Goal: Find contact information: Find contact information

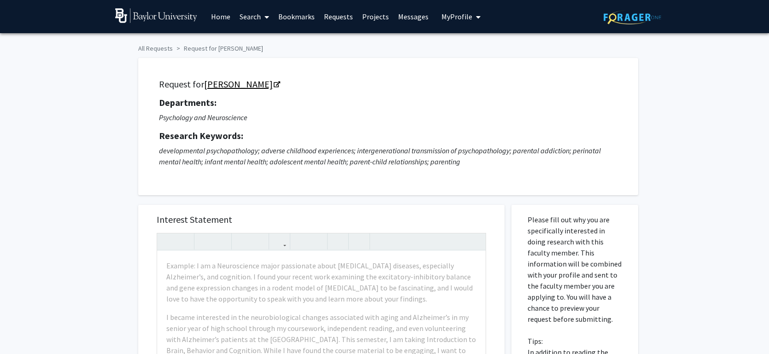
click at [260, 86] on link "[PERSON_NAME]" at bounding box center [241, 84] width 75 height 12
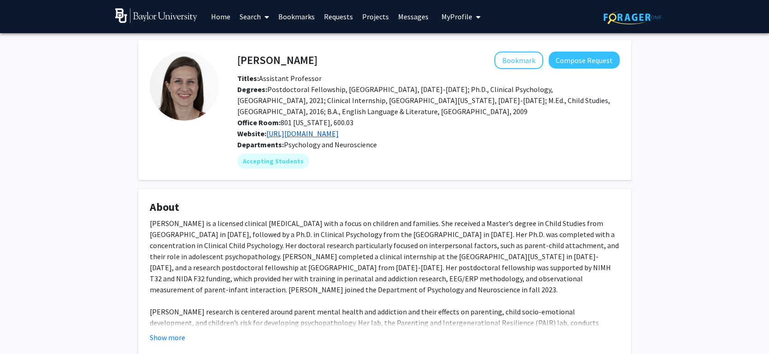
click at [339, 131] on link "[URL][DOMAIN_NAME]" at bounding box center [302, 133] width 72 height 9
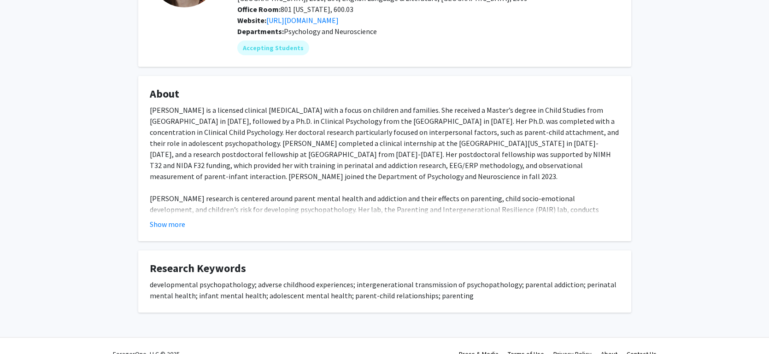
scroll to position [116, 0]
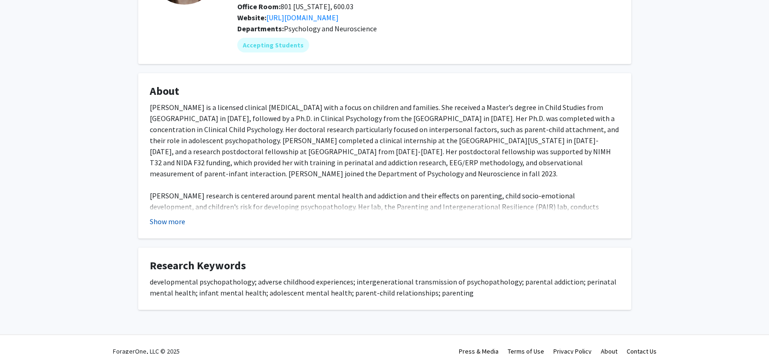
click at [170, 218] on button "Show more" at bounding box center [167, 221] width 35 height 11
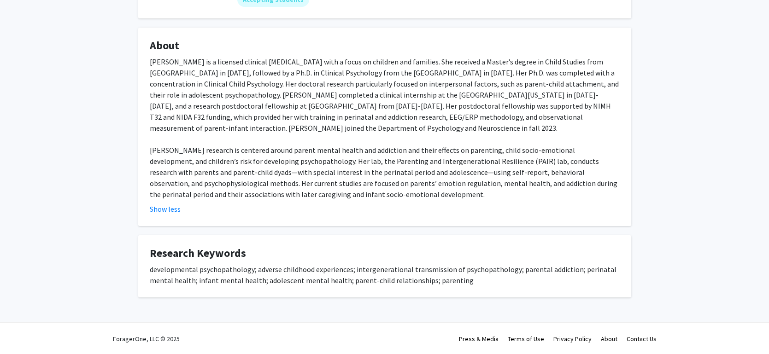
scroll to position [0, 0]
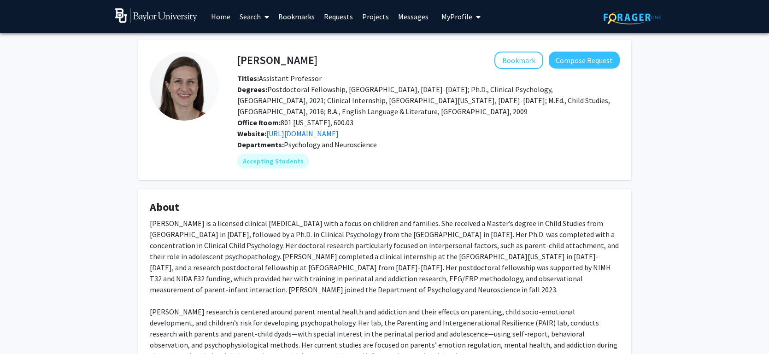
click at [319, 120] on span "Office Room: [STREET_ADDRESS][US_STATE]" at bounding box center [295, 122] width 116 height 9
click at [321, 122] on span "Office Room: [STREET_ADDRESS][US_STATE]" at bounding box center [295, 122] width 116 height 9
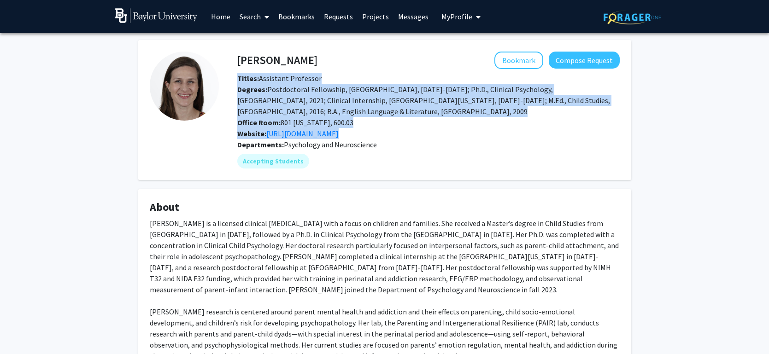
click at [321, 122] on span "Office Room: [STREET_ADDRESS][US_STATE]" at bounding box center [295, 122] width 116 height 9
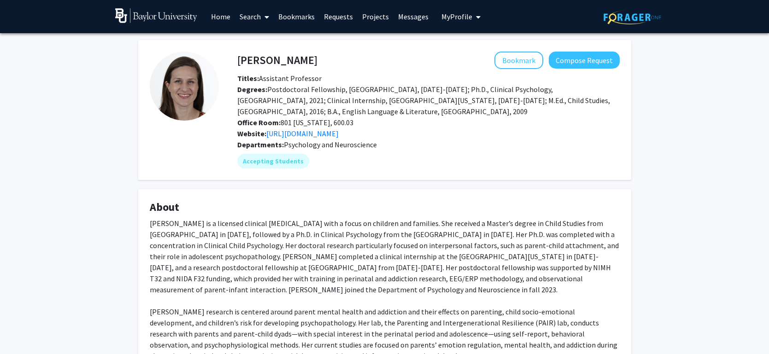
drag, startPoint x: 280, startPoint y: 121, endPoint x: 357, endPoint y: 122, distance: 76.5
click at [357, 122] on div "Office Room: [STREET_ADDRESS][US_STATE]" at bounding box center [428, 122] width 396 height 11
copy span "801 [US_STATE], 600.03"
click at [386, 183] on div "[PERSON_NAME] Bookmark Compose Request Titles: Assistant Professor Degrees: Pos…" at bounding box center [384, 249] width 507 height 419
